Goal: Use online tool/utility: Use online tool/utility

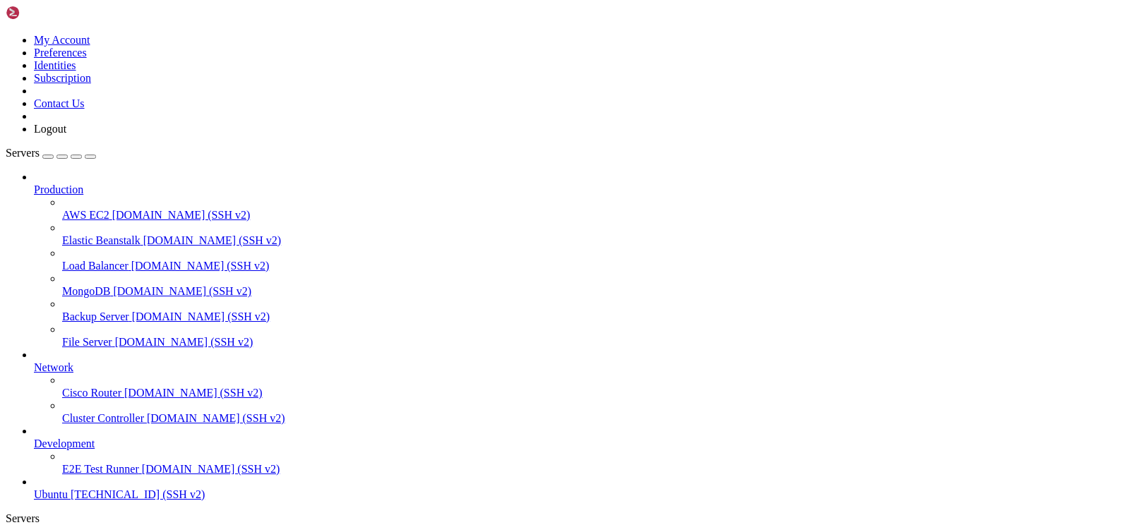
scroll to position [44, 0]
click at [116, 494] on span "[TECHNICAL_ID] (SSH v2)" at bounding box center [138, 494] width 134 height 12
click at [89, 489] on span "[TECHNICAL_ID] (SSH v2)" at bounding box center [138, 494] width 134 height 12
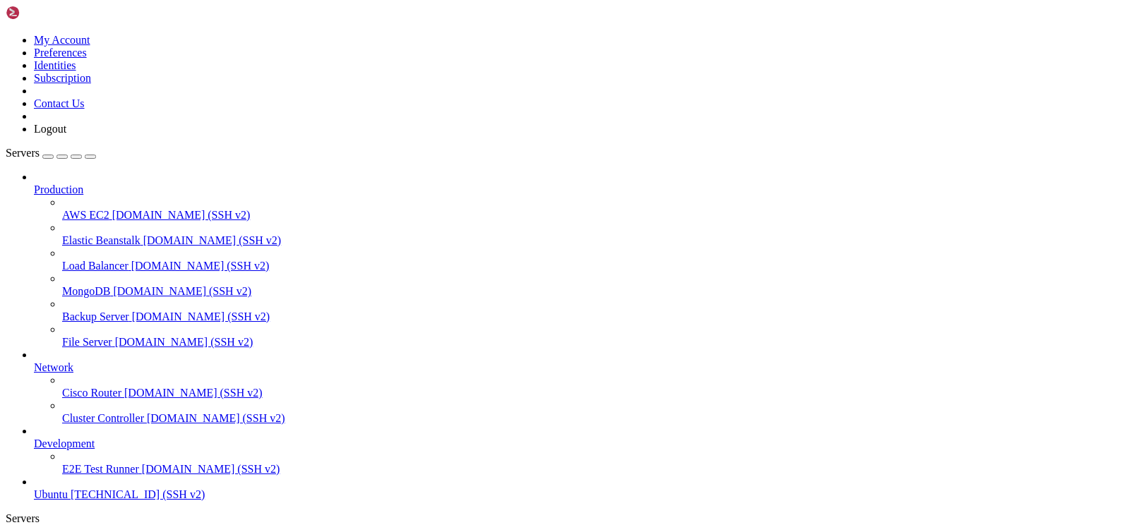
scroll to position [0, 0]
drag, startPoint x: -53, startPoint y: 1155, endPoint x: 112, endPoint y: 1185, distance: 167.9
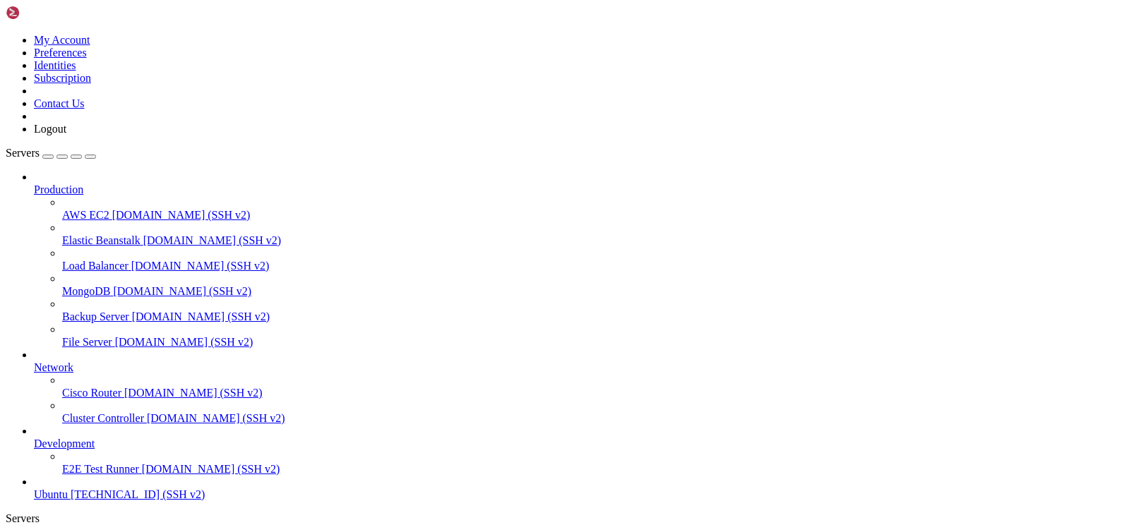
click html "Page up Welcome to Ubuntu 22.04.5 LTS (GNU/Linux 5.15.0-151-generic x86_64) * D…"
copy div "Welcome to Ubuntu 22.04.5 LTS (GNU/Linux 5.15.0-151-generic x86_64) * Documenta…"
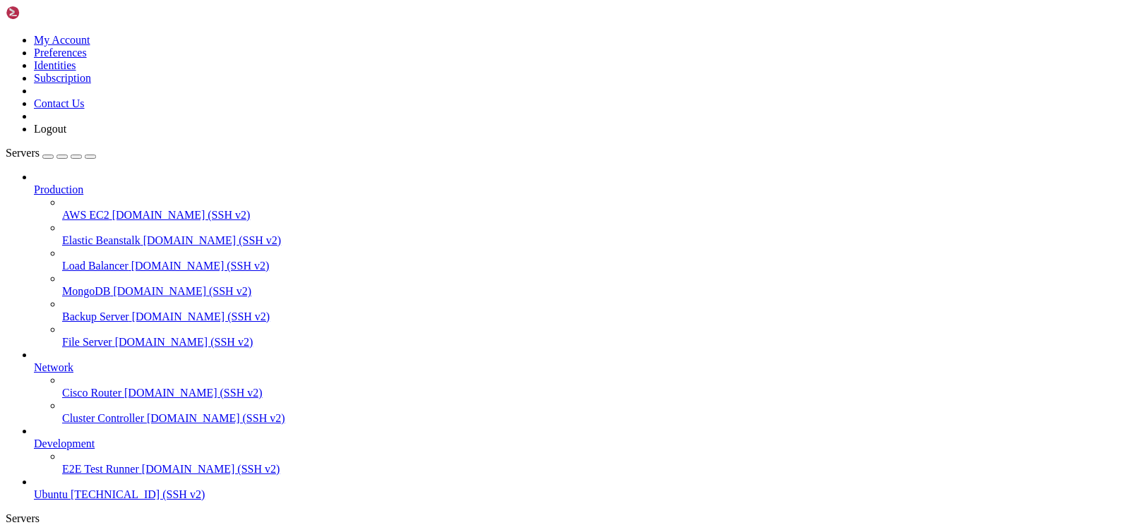
drag, startPoint x: 25, startPoint y: 1149, endPoint x: 15, endPoint y: 1069, distance: 81.2
copy div "[PERSON_NAME] compose up -d no configuration file provided: not found no config…"
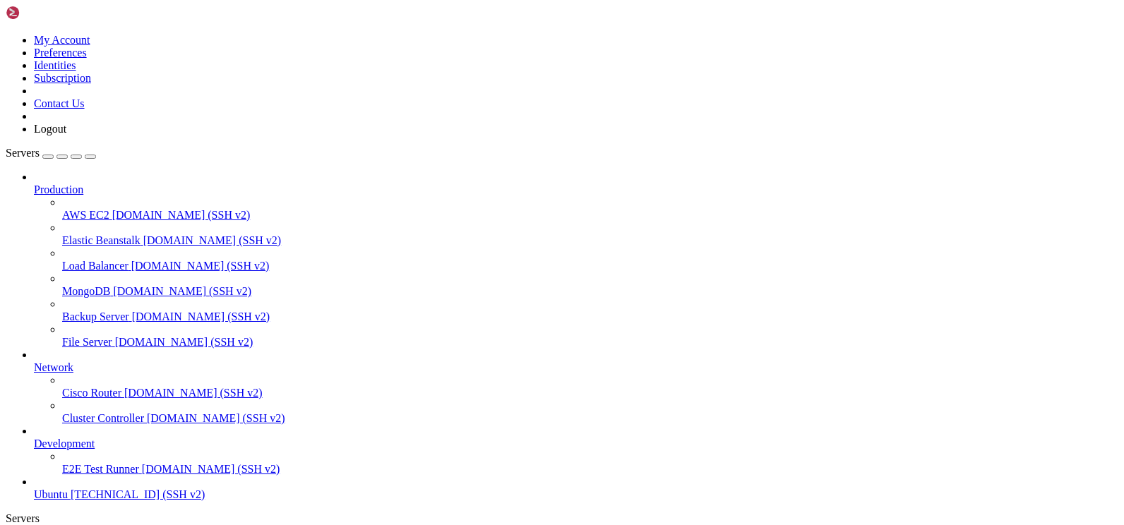
scroll to position [1260, 0]
drag, startPoint x: 753, startPoint y: 1227, endPoint x: 234, endPoint y: 1241, distance: 519.0
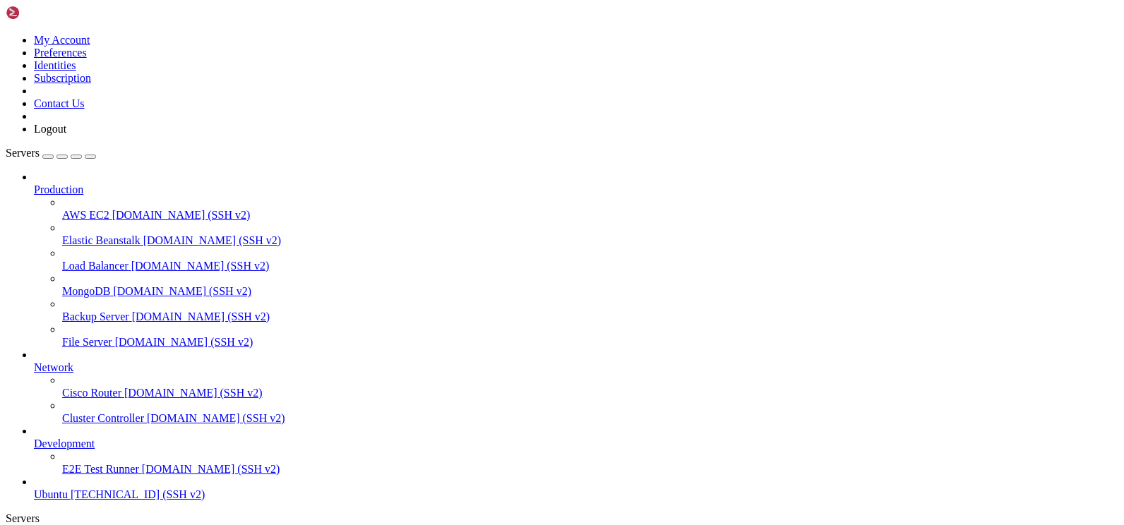
drag, startPoint x: 477, startPoint y: 1249, endPoint x: 74, endPoint y: 1102, distance: 428.9
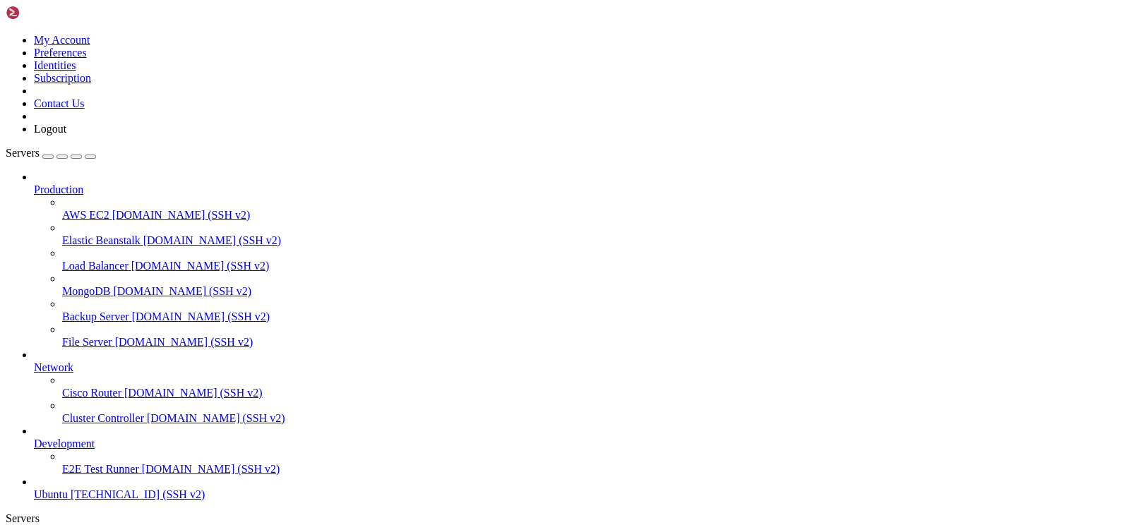
copy div "2 grafana/grafana "/[DOMAIN_NAME]" [DATE] Exited (0) 36 hours ago grafana 8ec97…"
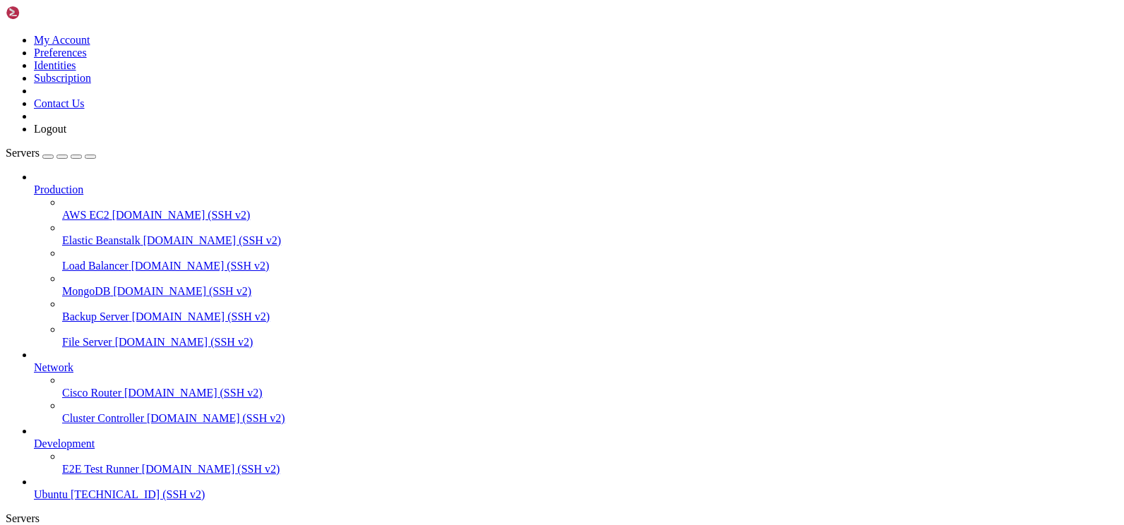
drag, startPoint x: 259, startPoint y: 1045, endPoint x: 44, endPoint y: 951, distance: 234.5
drag, startPoint x: 143, startPoint y: 1054, endPoint x: 182, endPoint y: 977, distance: 86.2
click html "Page up root@ubuntu-s-IshoLab:~/grafana# root@ubuntu-s-IshoLa^C~/grafana# [PERS…"
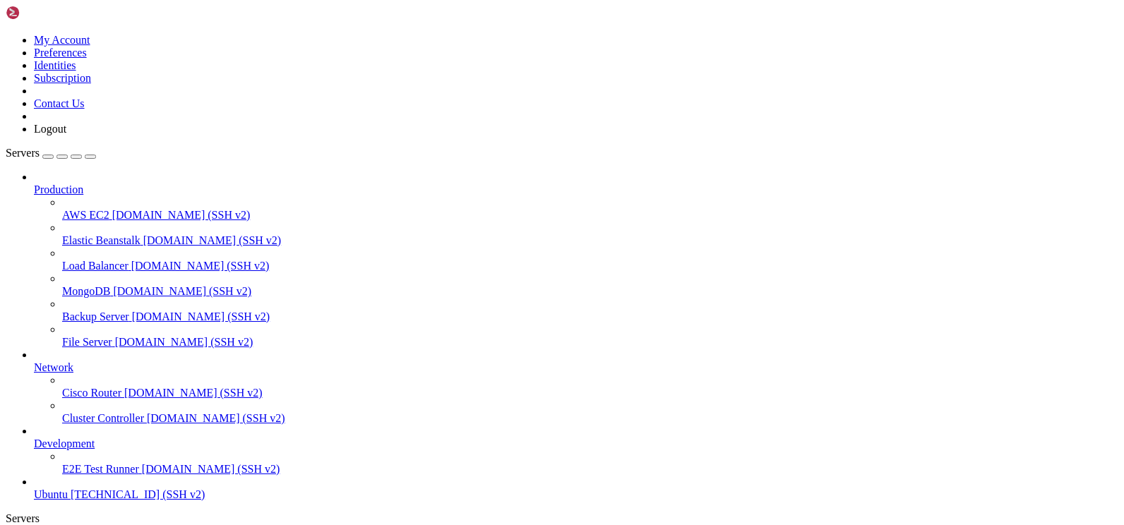
scroll to position [2448, 0]
copy div "root@ubuntu-s-IshoLab:~/grafana# root@ubuntu-s-IshoLa^C~/grafana# [PERSON_NAME]…"
drag, startPoint x: 639, startPoint y: 1213, endPoint x: 466, endPoint y: 1082, distance: 217.2
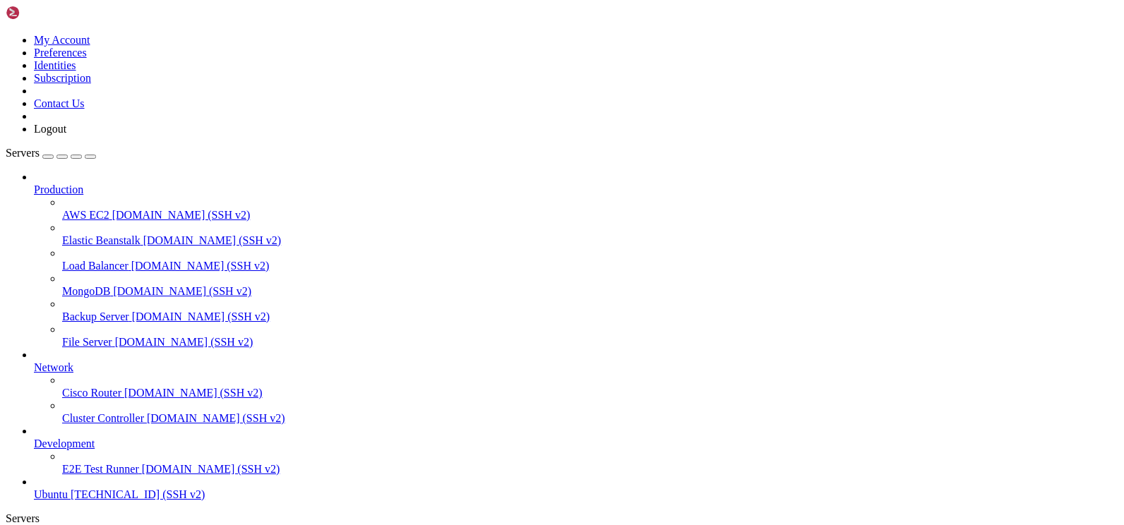
drag, startPoint x: 64, startPoint y: 907, endPoint x: 133, endPoint y: 909, distance: 69.2
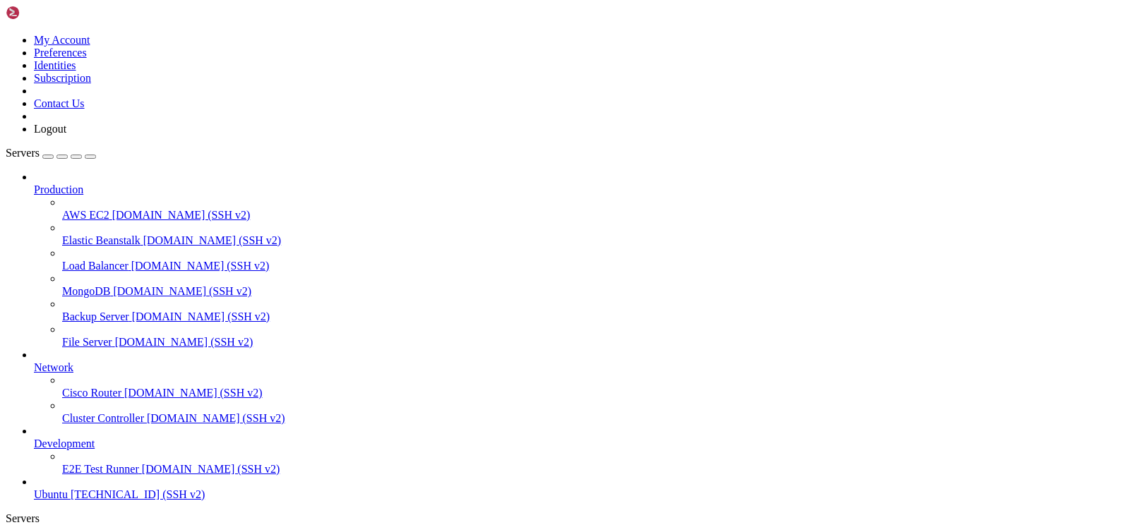
copy x-row "[TECHNICAL_ID]"
